Goal: Navigation & Orientation: Understand site structure

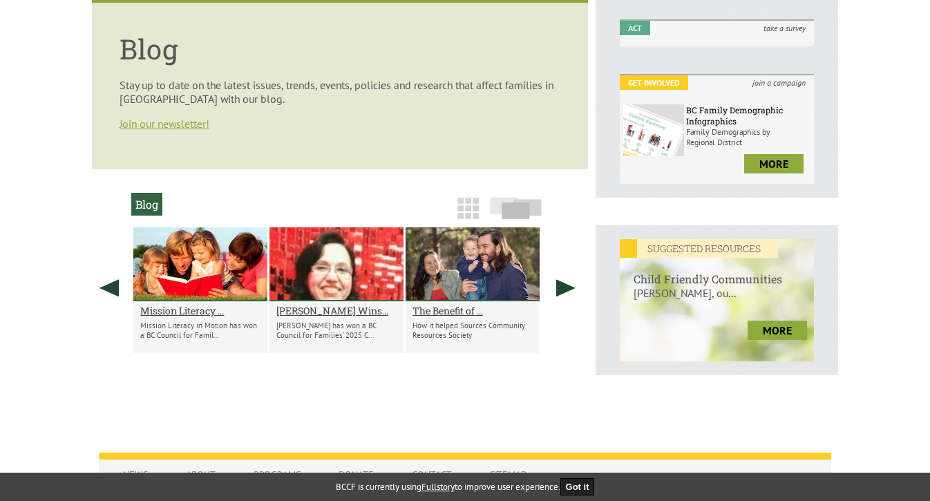
scroll to position [376, 0]
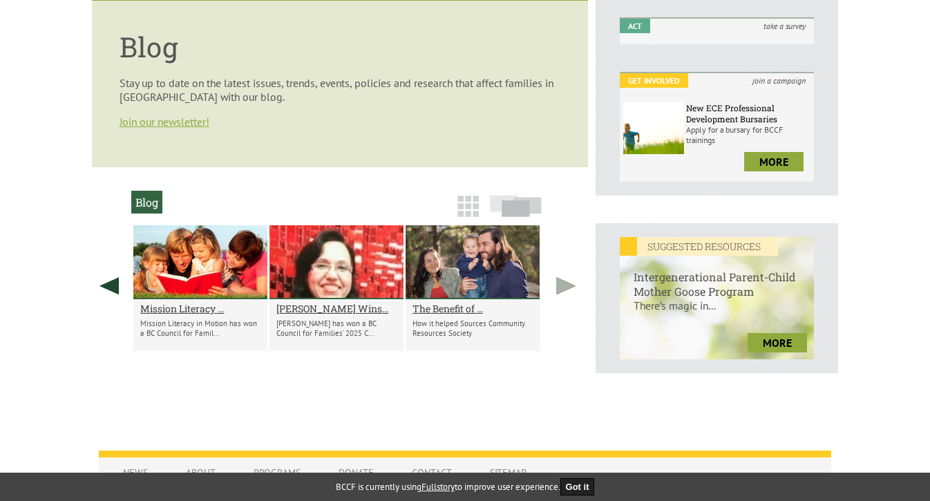
click at [569, 285] on link at bounding box center [566, 285] width 35 height 121
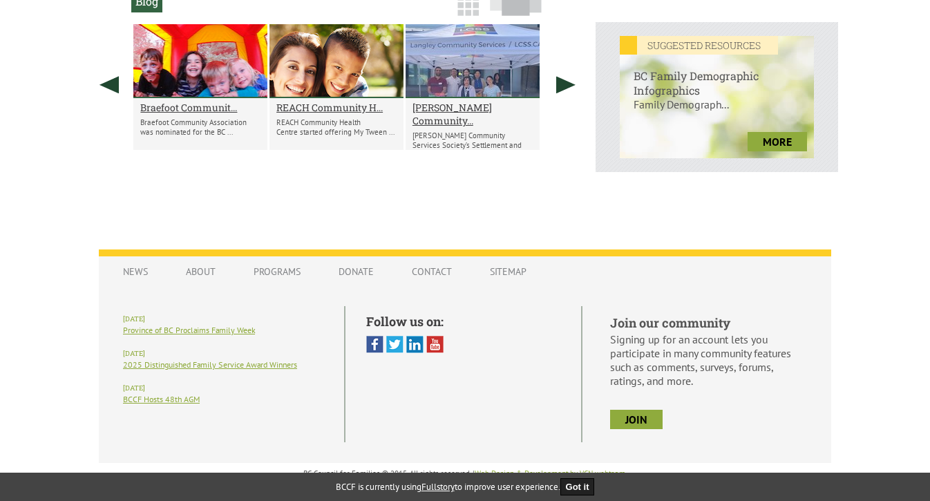
scroll to position [577, 0]
click at [200, 270] on link "About" at bounding box center [200, 271] width 57 height 26
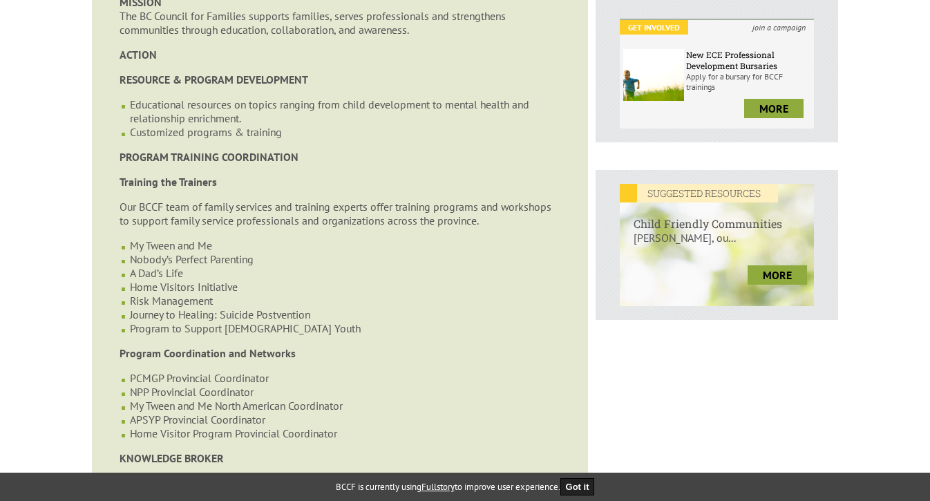
scroll to position [431, 0]
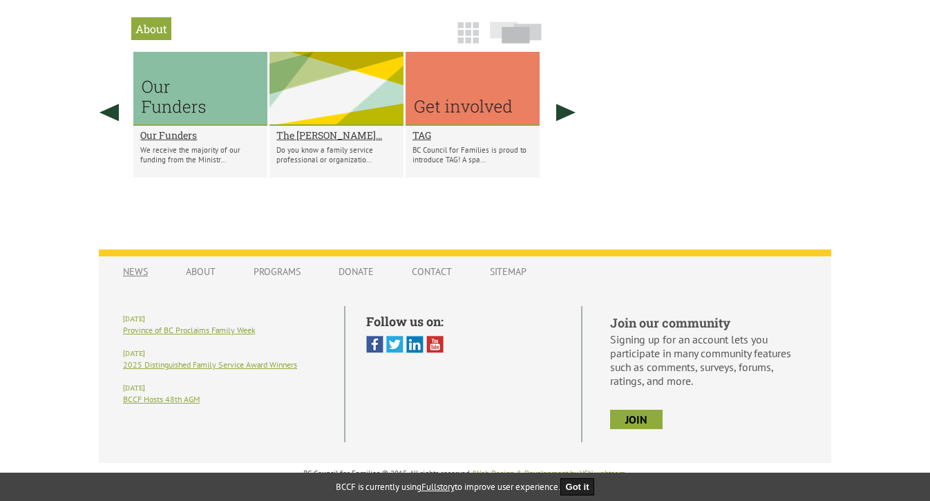
scroll to position [1144, 0]
click at [285, 272] on link "Programs" at bounding box center [277, 271] width 75 height 26
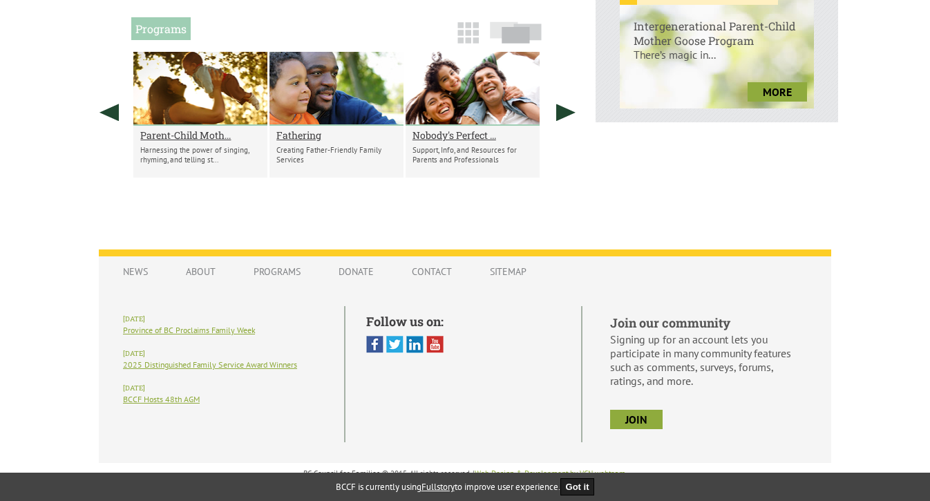
scroll to position [627, 0]
click at [350, 276] on link "Donate" at bounding box center [356, 271] width 63 height 26
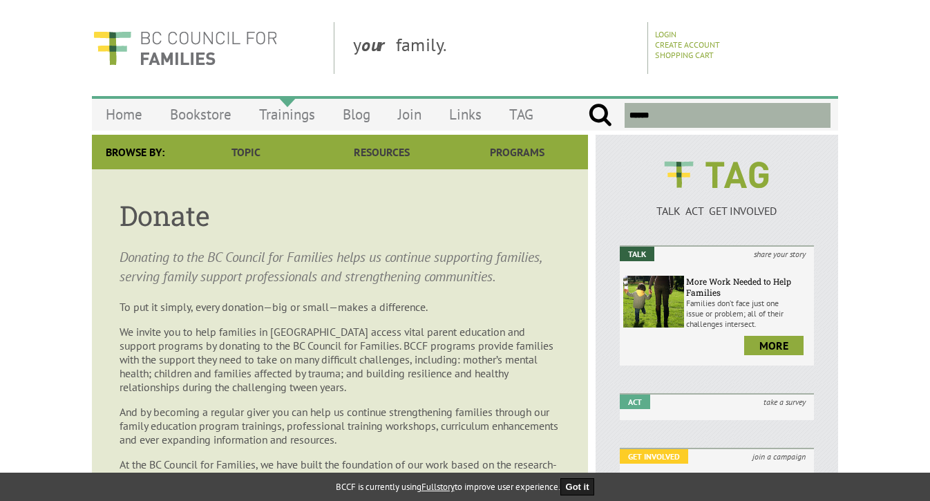
click at [273, 111] on link "Trainings" at bounding box center [287, 114] width 84 height 32
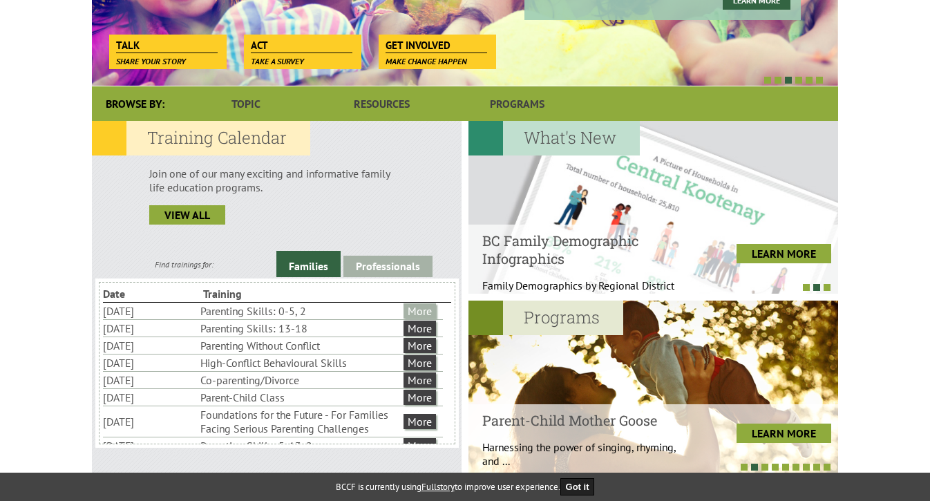
click at [431, 310] on link "More" at bounding box center [420, 310] width 32 height 15
